Goal: Task Accomplishment & Management: Use online tool/utility

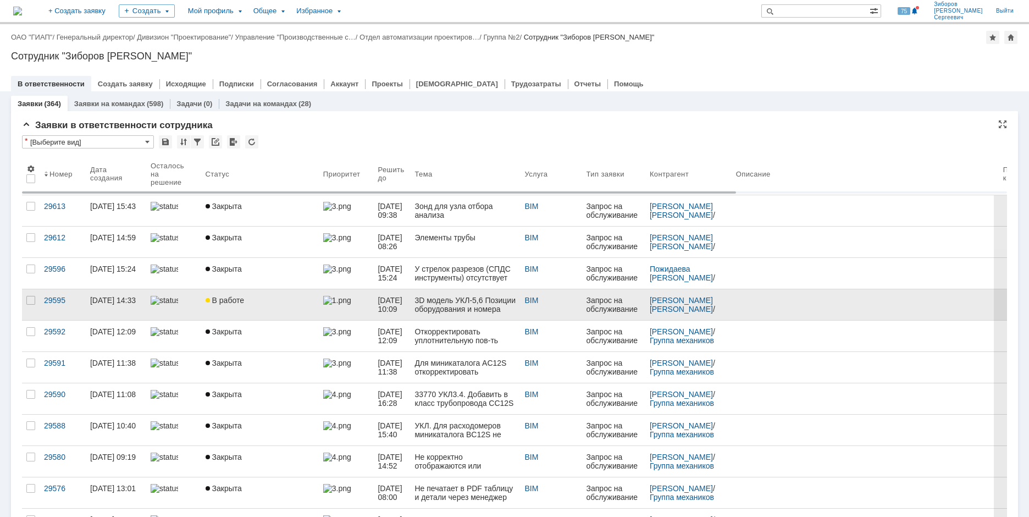
click at [240, 302] on span "В работе" at bounding box center [225, 300] width 38 height 9
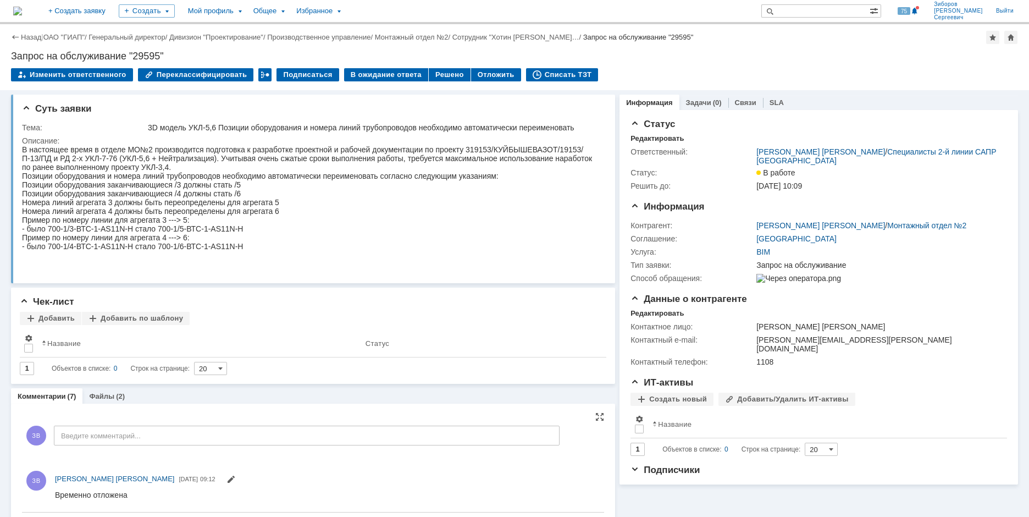
scroll to position [110, 0]
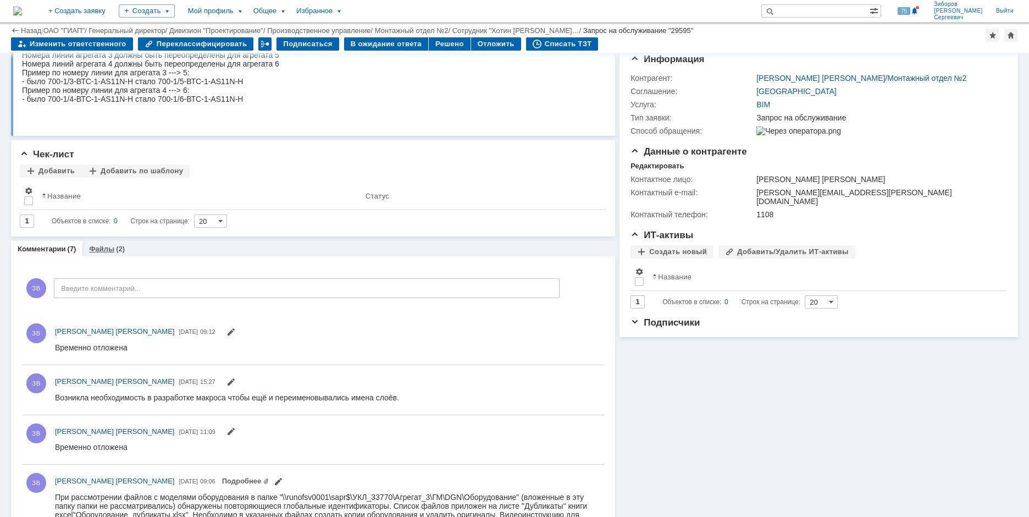
click at [110, 252] on link "Файлы" at bounding box center [101, 249] width 25 height 8
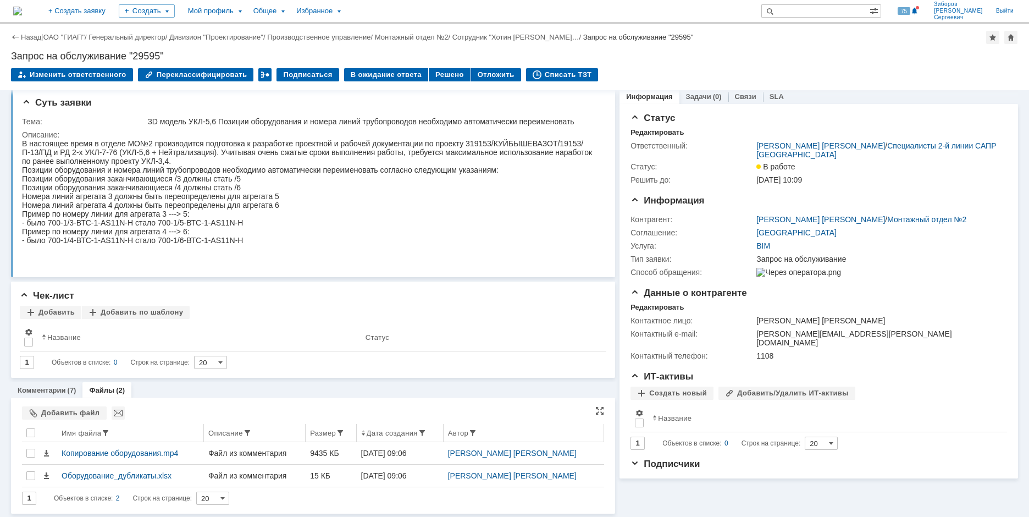
scroll to position [8, 0]
click at [77, 407] on div "Добавить файл" at bounding box center [64, 411] width 85 height 13
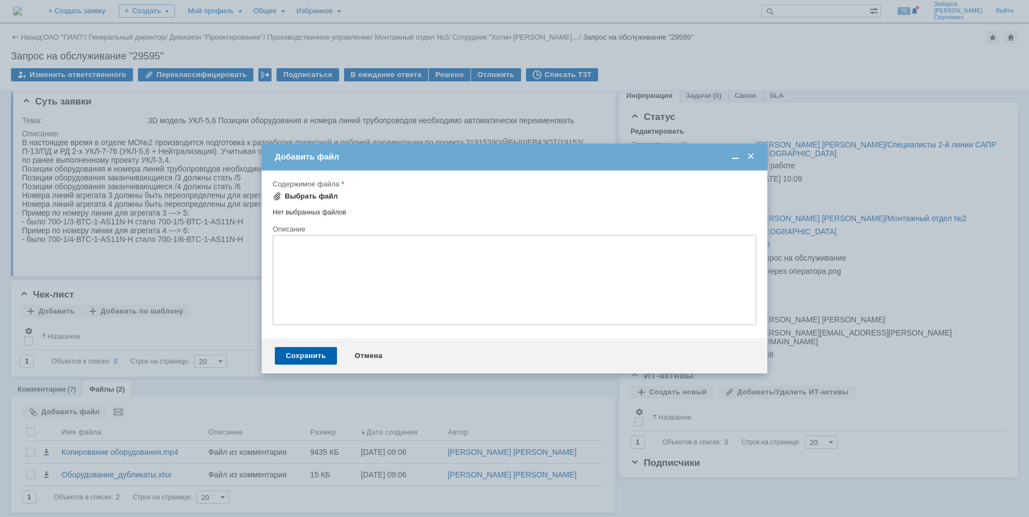
click at [307, 198] on div "Выбрать файл" at bounding box center [311, 196] width 53 height 9
click at [298, 252] on textarea at bounding box center [515, 281] width 484 height 90
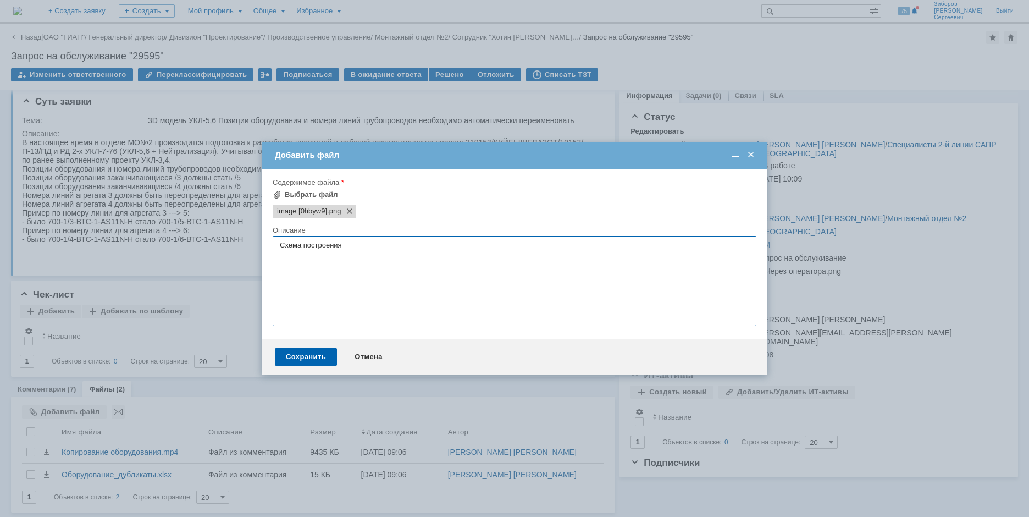
paste textarea "Схема построения номера линии"
drag, startPoint x: 344, startPoint y: 244, endPoint x: 187, endPoint y: 244, distance: 156.1
click at [187, 244] on body "Идет загрузка, пожалуйста, подождите. На домашнюю + Создать заявку Создать Мой …" at bounding box center [514, 258] width 1029 height 517
type textarea "Схема построения номера линии"
click at [306, 355] on div "Сохранить" at bounding box center [306, 357] width 62 height 18
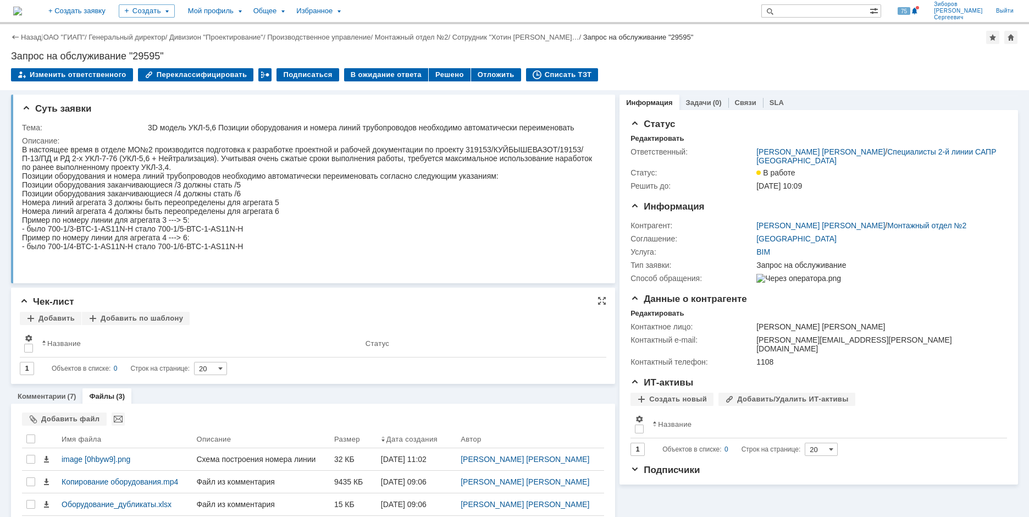
scroll to position [30, 0]
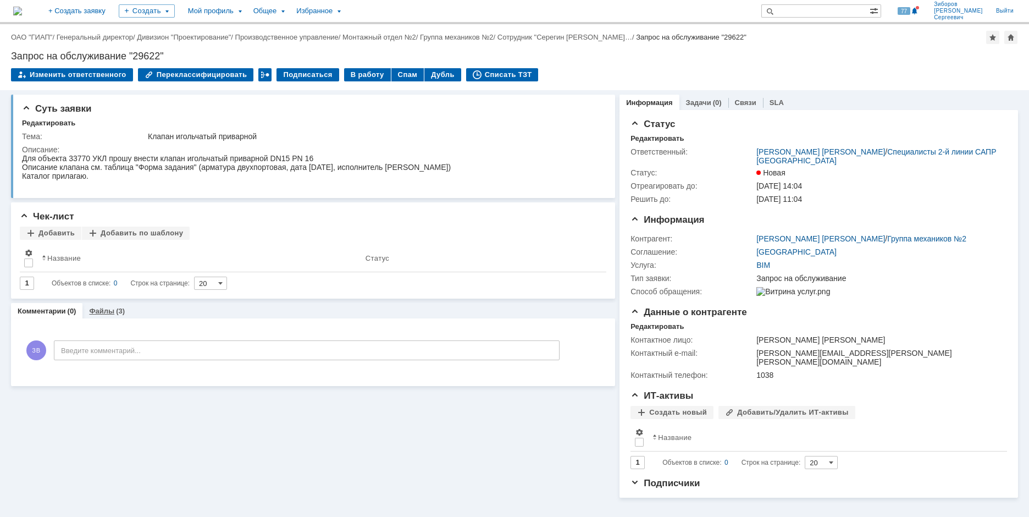
click at [107, 308] on link "Файлы" at bounding box center [101, 311] width 25 height 8
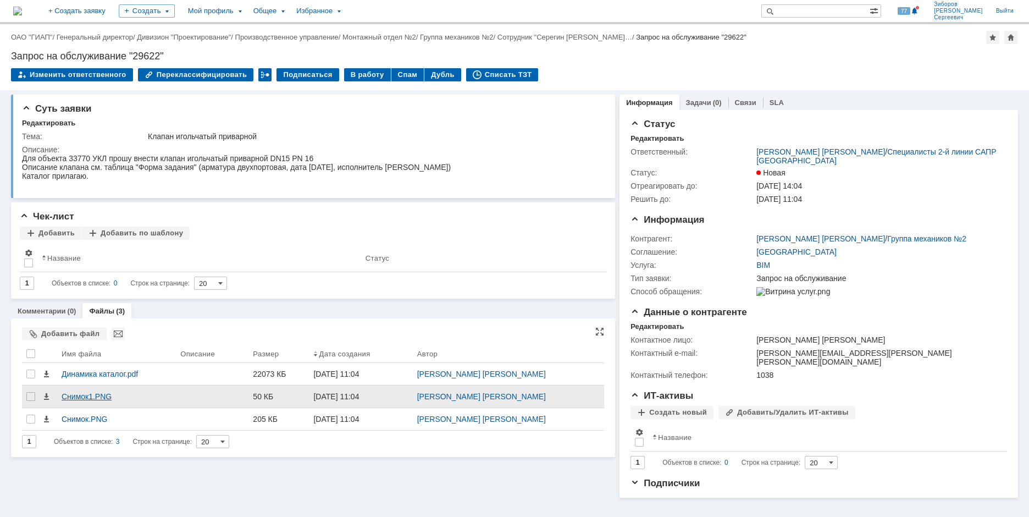
click at [96, 396] on div "Снимок1.PNG" at bounding box center [117, 396] width 110 height 9
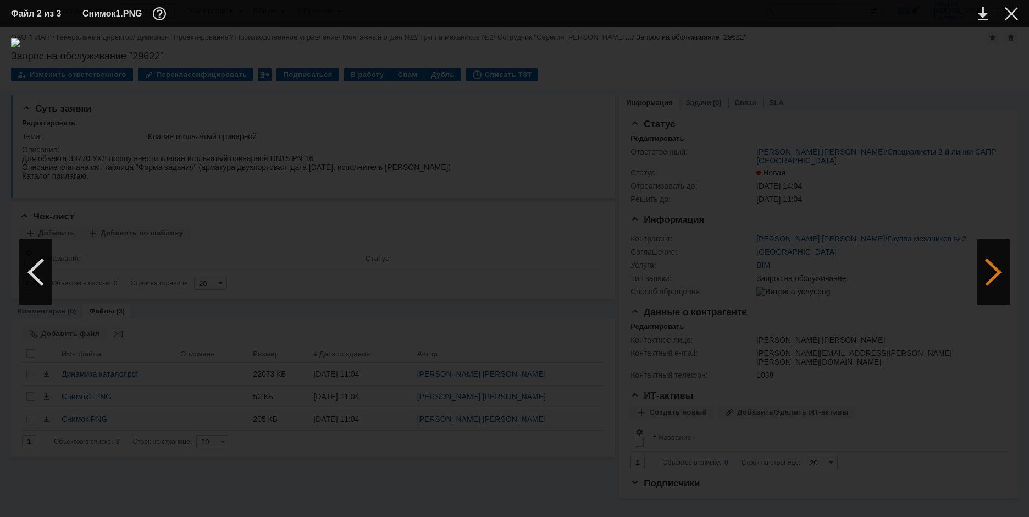
click at [991, 269] on div at bounding box center [993, 272] width 33 height 66
click at [1010, 15] on div at bounding box center [1011, 13] width 13 height 13
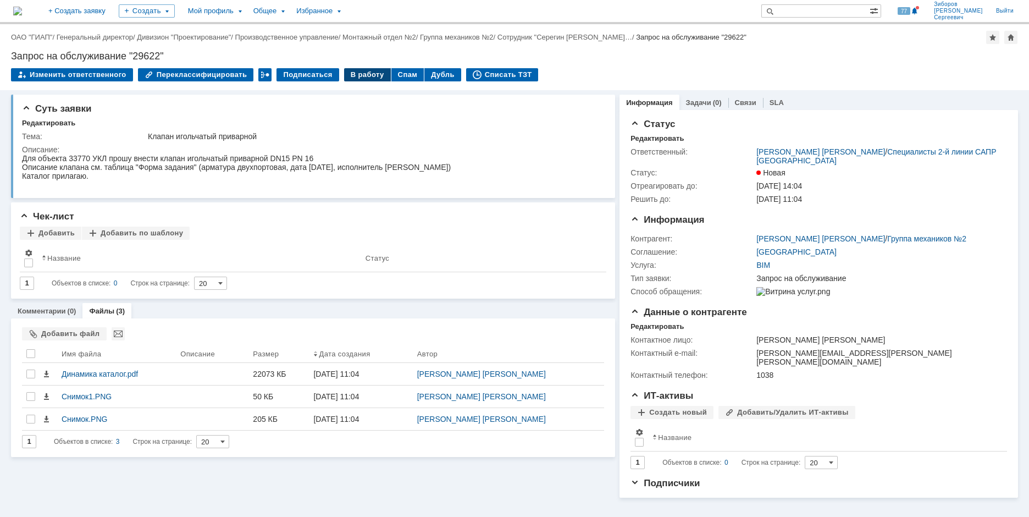
click at [360, 76] on div "В работу" at bounding box center [367, 74] width 47 height 13
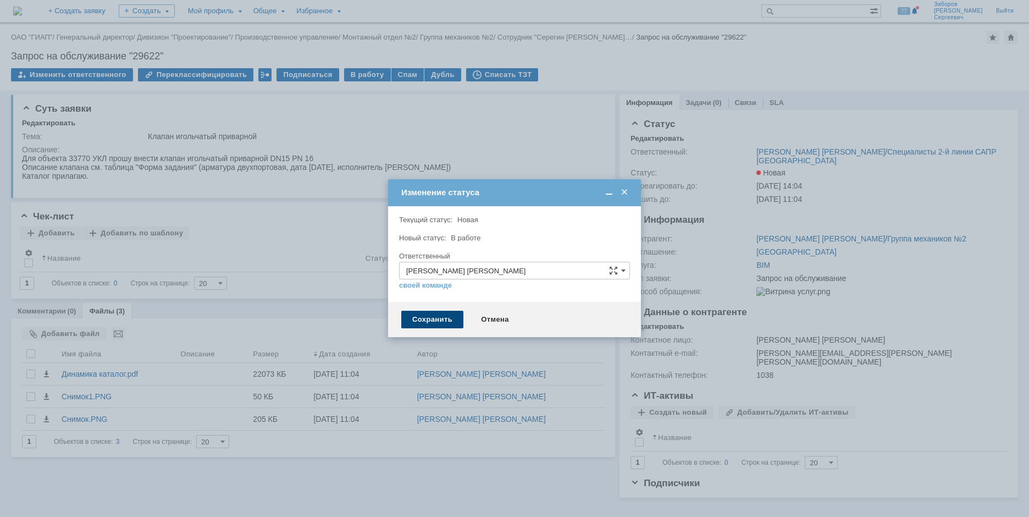
click at [433, 313] on div "Сохранить" at bounding box center [432, 320] width 62 height 18
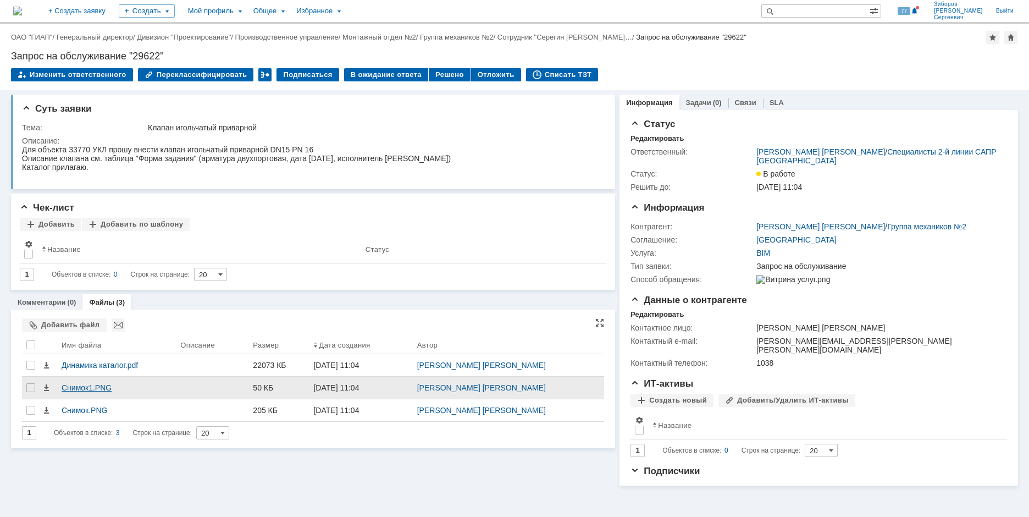
click at [81, 387] on div "Снимок1.PNG" at bounding box center [117, 387] width 110 height 9
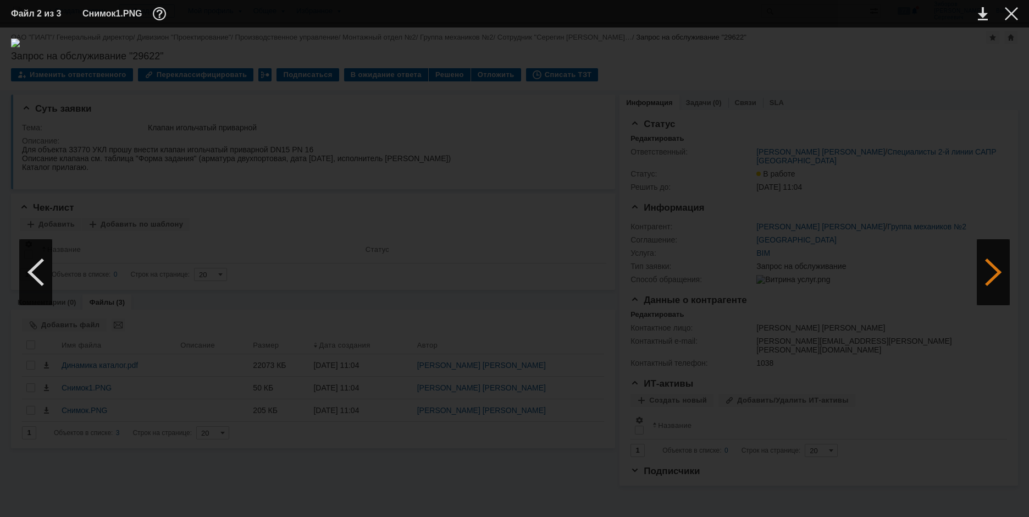
click at [995, 269] on div at bounding box center [993, 272] width 33 height 66
click at [1006, 19] on div at bounding box center [1011, 13] width 13 height 13
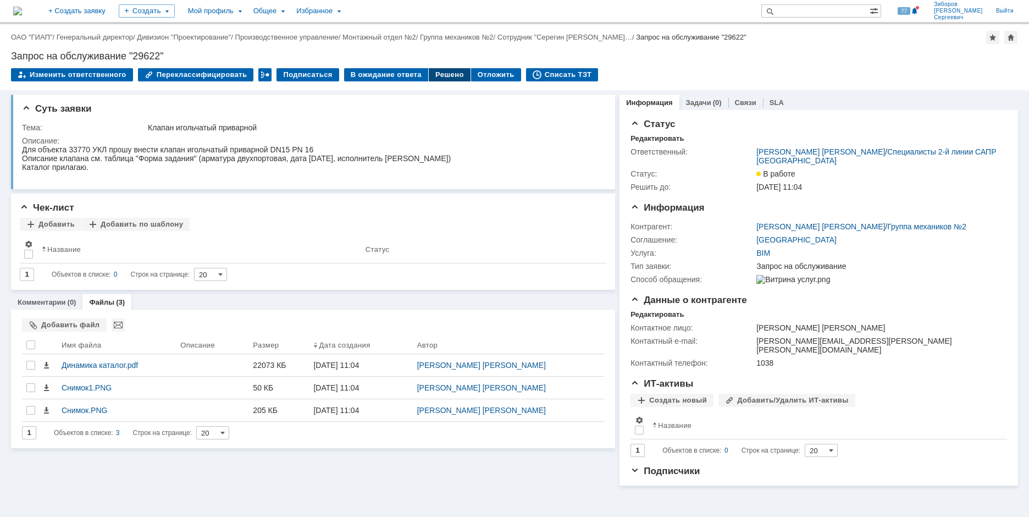
click at [436, 73] on div "Решено" at bounding box center [450, 74] width 42 height 13
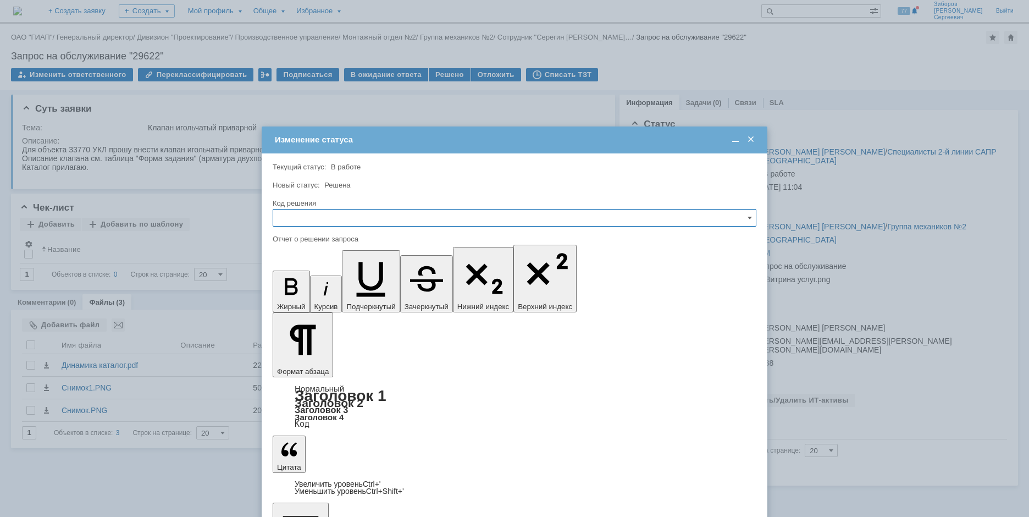
click at [313, 220] on input "text" at bounding box center [515, 218] width 484 height 18
click at [298, 292] on span "Решено" at bounding box center [515, 292] width 470 height 9
type input "Решено"
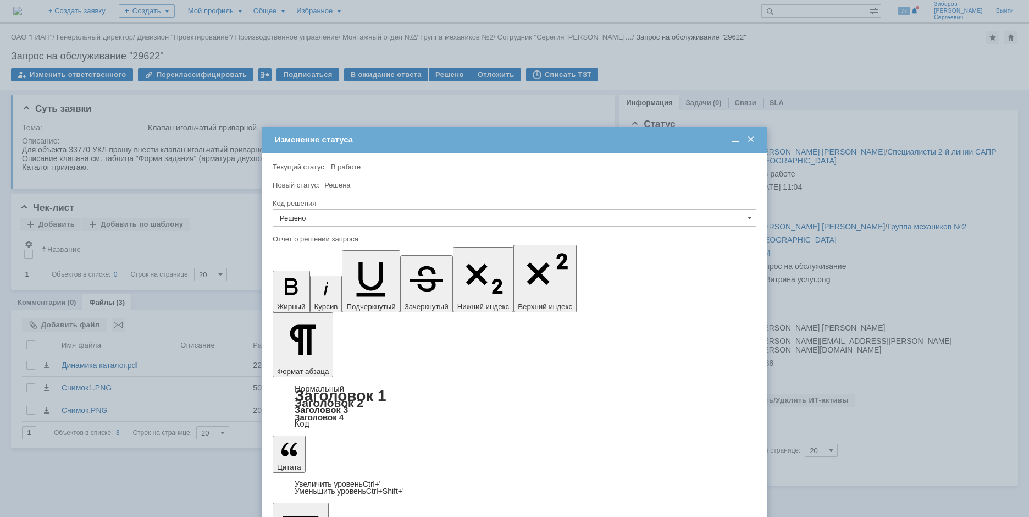
scroll to position [1039, 3]
drag, startPoint x: 649, startPoint y: 3196, endPoint x: 332, endPoint y: 3198, distance: 316.7
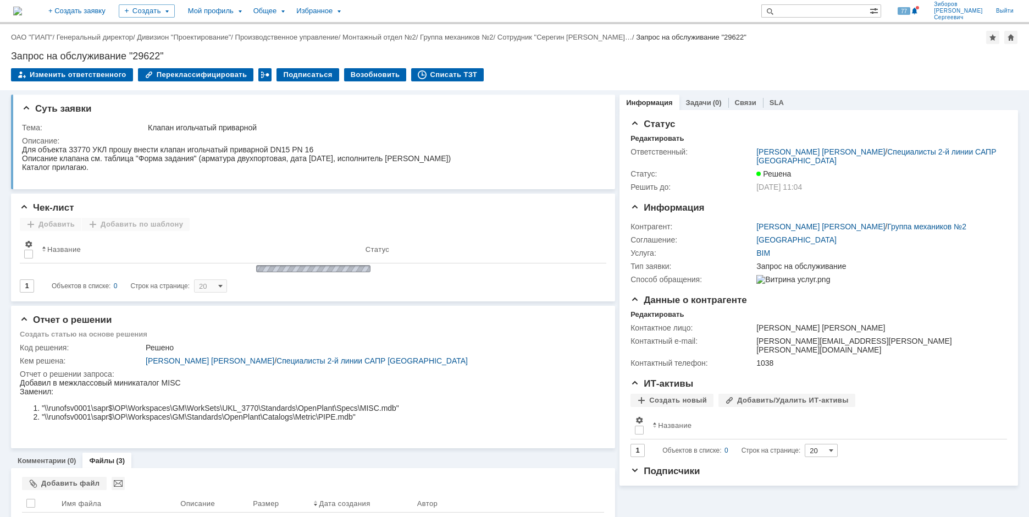
scroll to position [0, 0]
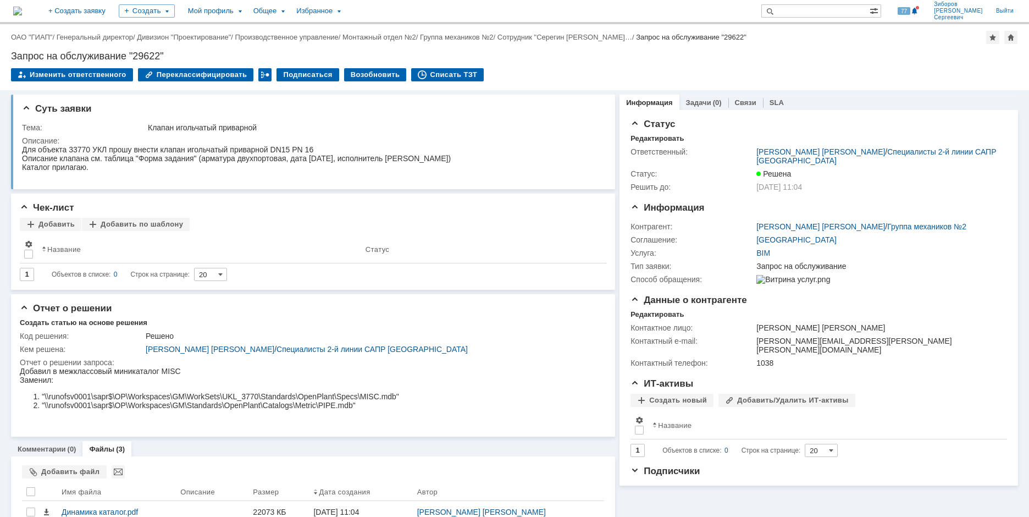
click at [22, 11] on img at bounding box center [17, 11] width 9 height 9
